Goal: Task Accomplishment & Management: Use online tool/utility

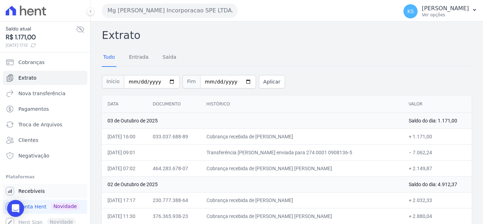
scroll to position [5, 0]
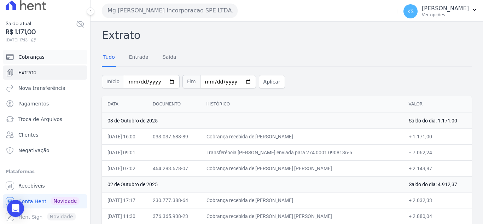
click at [28, 57] on span "Cobranças" at bounding box center [31, 56] width 26 height 7
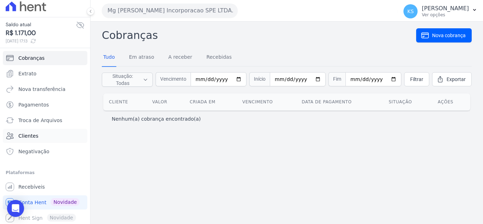
scroll to position [5, 0]
click at [28, 186] on span "Recebíveis" at bounding box center [31, 185] width 27 height 7
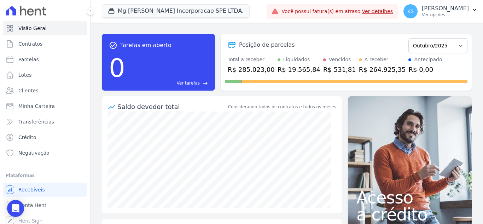
click at [393, 11] on link "Ver detalhes" at bounding box center [377, 11] width 31 height 6
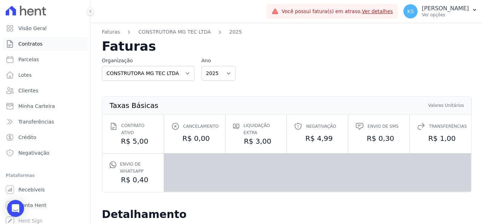
click at [31, 47] on span "Contratos" at bounding box center [30, 43] width 24 height 7
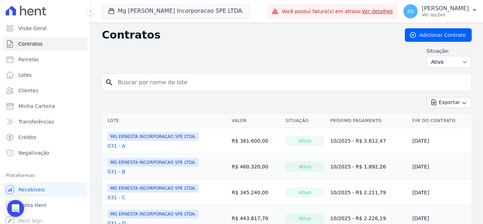
click at [135, 81] on input "search" at bounding box center [291, 82] width 355 height 14
type input "54"
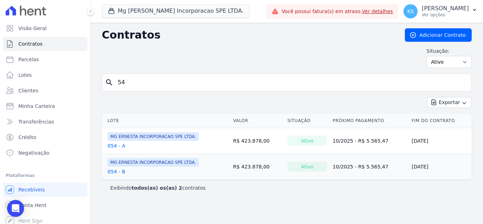
click at [118, 144] on link "054 - A" at bounding box center [117, 145] width 18 height 7
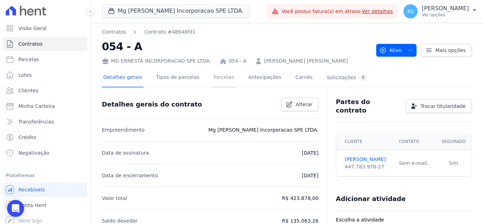
click at [212, 81] on link "Parcelas" at bounding box center [223, 78] width 23 height 19
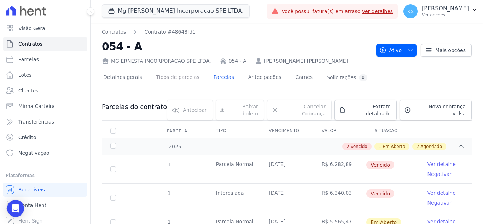
click at [178, 82] on link "Tipos de parcelas" at bounding box center [178, 78] width 46 height 19
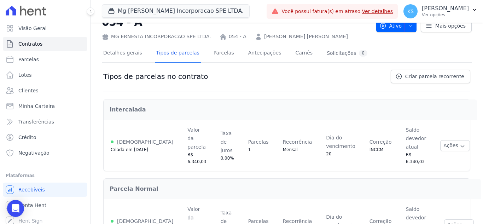
scroll to position [67, 0]
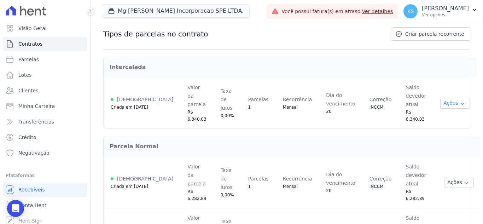
click at [440, 98] on button "Ações" at bounding box center [455, 103] width 30 height 11
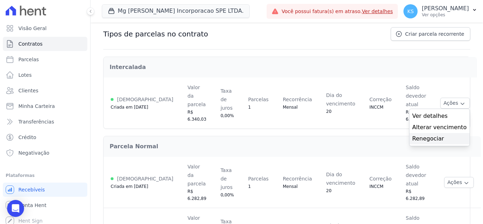
click at [426, 134] on link "Renegociar" at bounding box center [440, 138] width 54 height 8
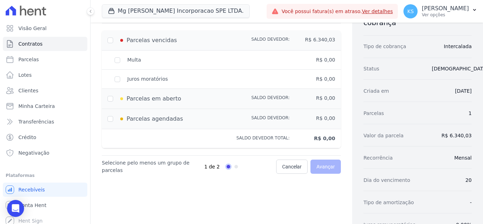
scroll to position [41, 0]
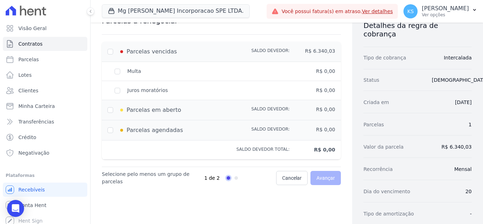
click at [107, 53] on div "Parcelas vencidas Saldo devedor: R$ 6.340,03" at bounding box center [221, 52] width 239 height 20
click at [110, 51] on input "checkbox" at bounding box center [111, 52] width 6 height 6
checkbox input "true"
